Goal: Check status

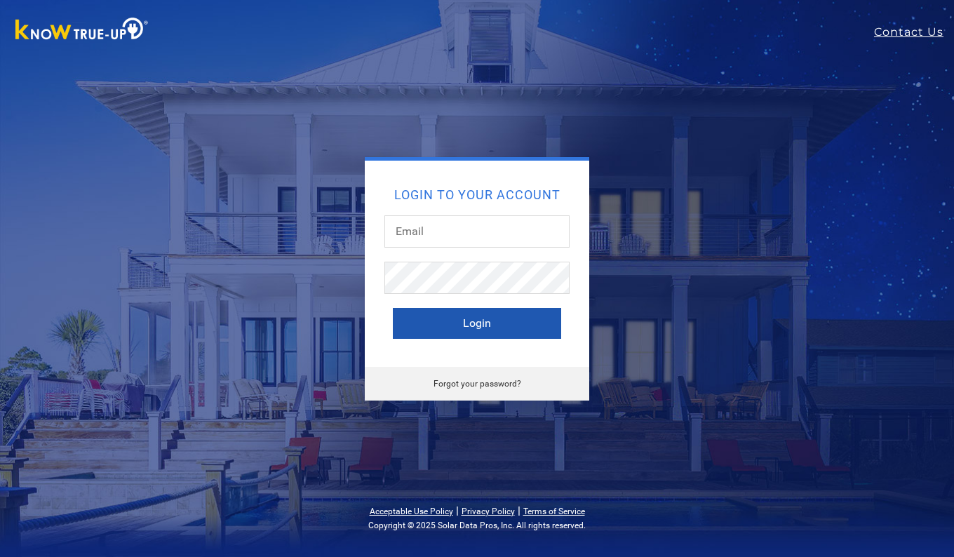
type input "[EMAIL_ADDRESS][DOMAIN_NAME]"
click at [472, 322] on button "Login" at bounding box center [477, 323] width 168 height 31
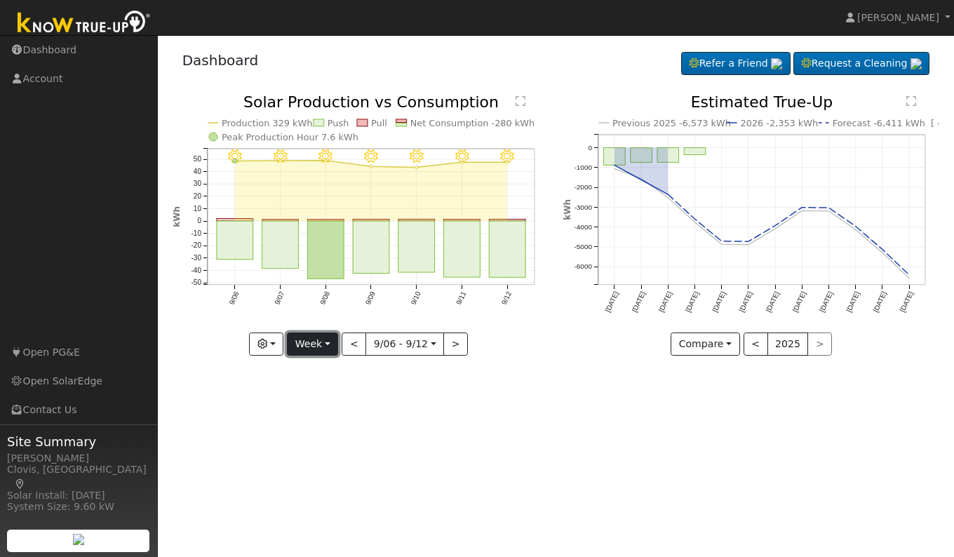
click at [326, 352] on button "Week" at bounding box center [312, 345] width 51 height 24
click at [318, 375] on link "Day" at bounding box center [337, 373] width 98 height 20
type input "[DATE]"
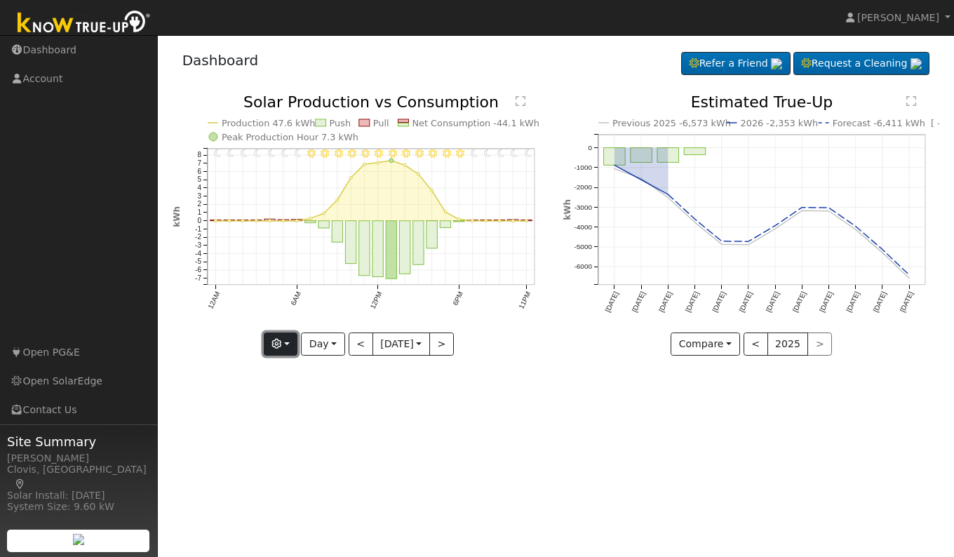
click at [279, 346] on icon "button" at bounding box center [277, 344] width 10 height 10
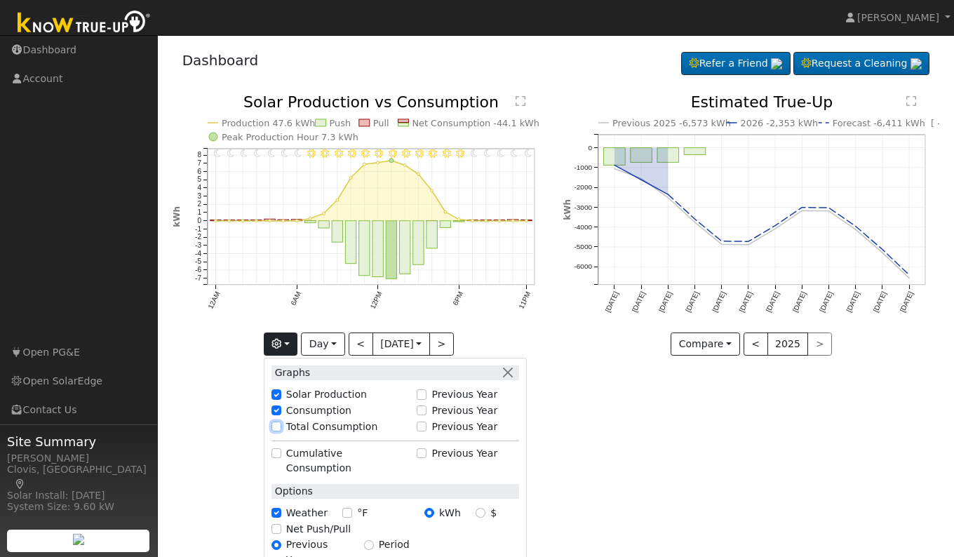
click at [278, 425] on input "Total Consumption" at bounding box center [277, 427] width 10 height 10
checkbox input "true"
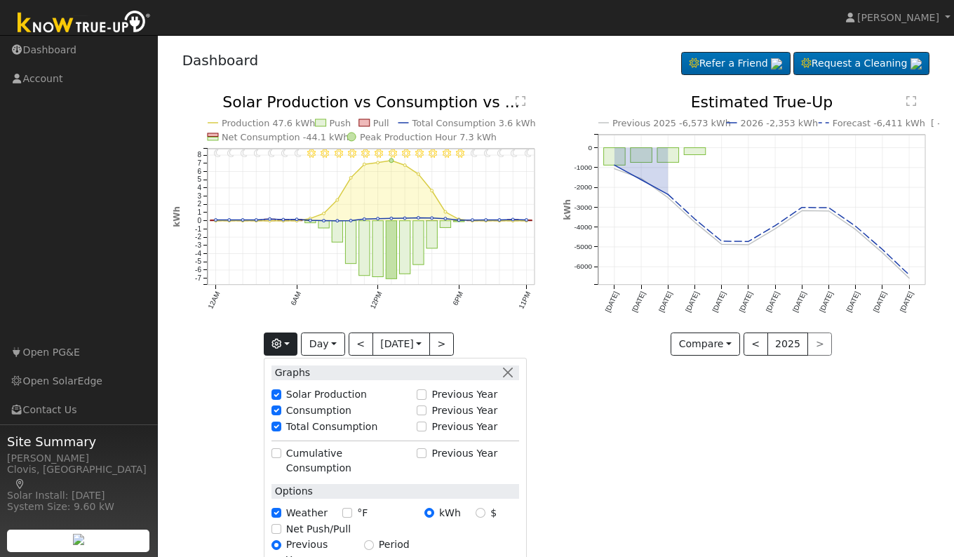
click at [559, 432] on div "User Profile First name Last name Email Email Notifications No Emails No Emails…" at bounding box center [556, 296] width 796 height 522
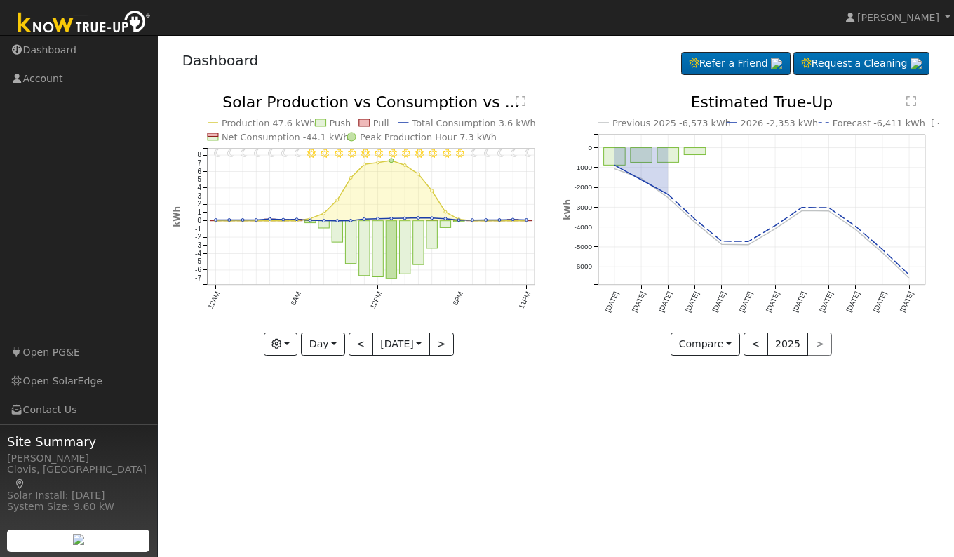
click at [521, 101] on text "" at bounding box center [521, 100] width 10 height 11
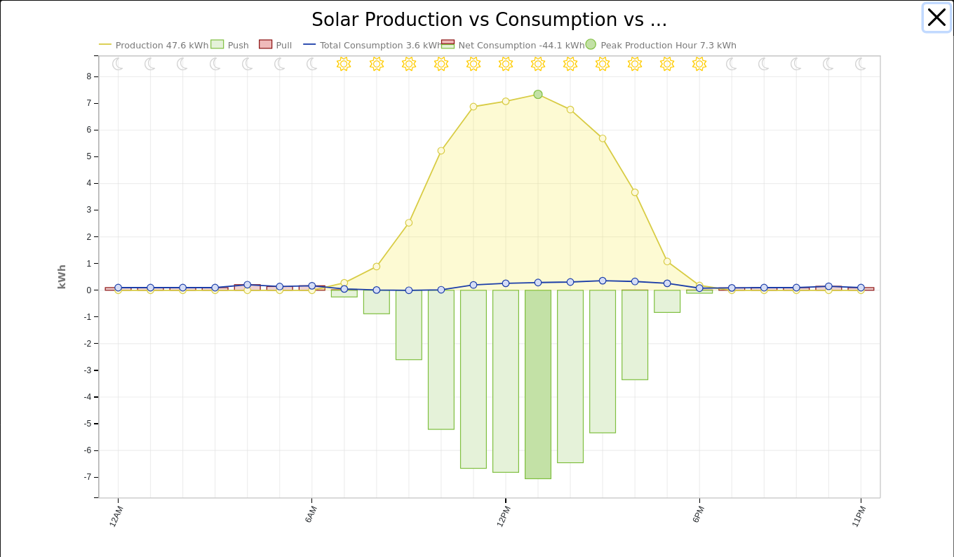
click at [928, 15] on button "button" at bounding box center [937, 17] width 27 height 27
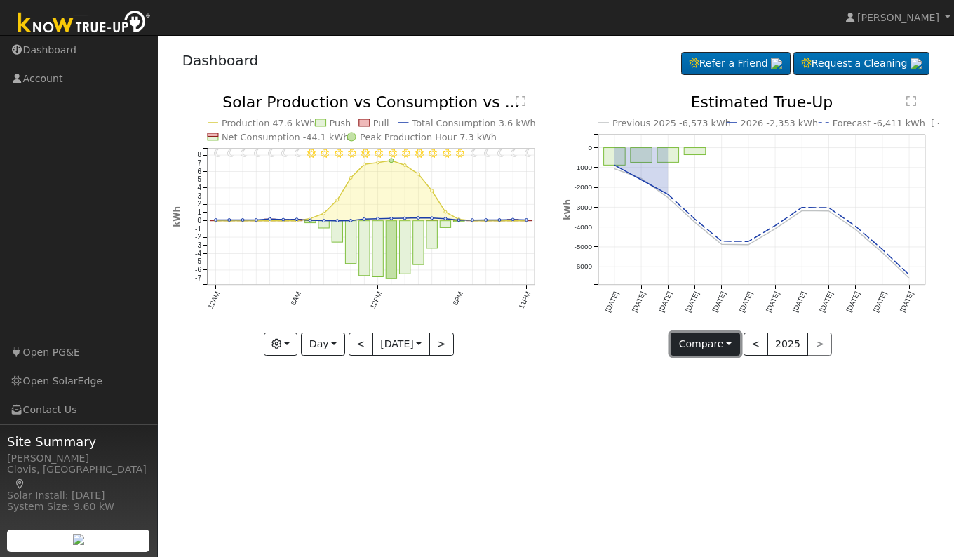
click at [716, 347] on button "Compare" at bounding box center [705, 345] width 69 height 24
click at [716, 373] on link "Compare Previous" at bounding box center [725, 373] width 109 height 20
click at [755, 347] on button "<" at bounding box center [756, 345] width 25 height 24
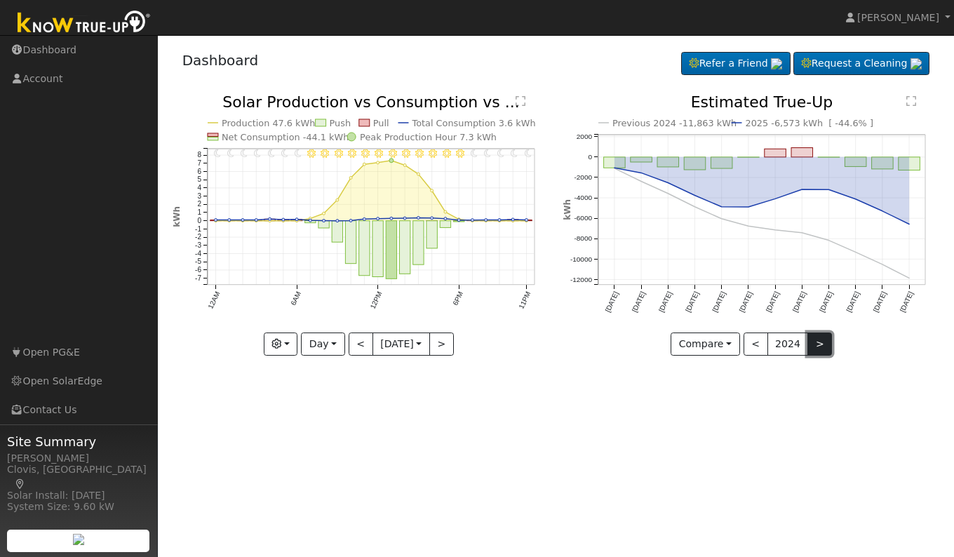
click at [819, 342] on button ">" at bounding box center [820, 345] width 25 height 24
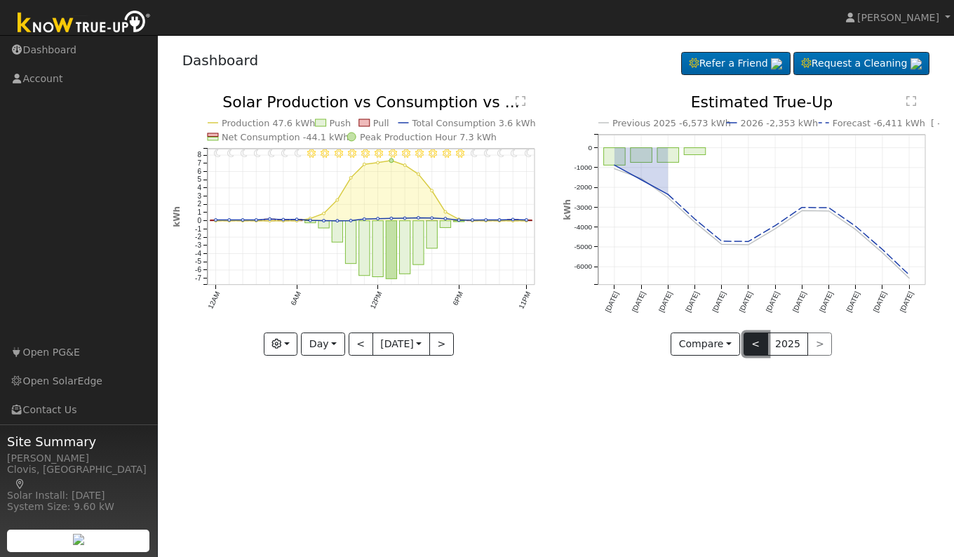
click at [757, 347] on button "<" at bounding box center [756, 345] width 25 height 24
